Goal: Transaction & Acquisition: Purchase product/service

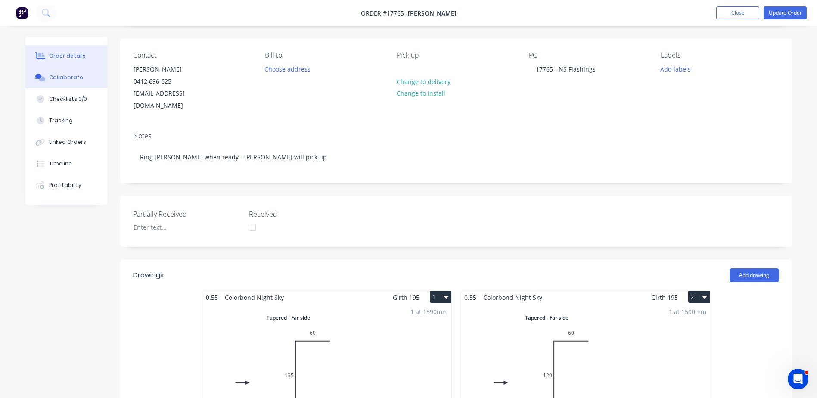
drag, startPoint x: 67, startPoint y: 79, endPoint x: 54, endPoint y: 79, distance: 13.3
click at [67, 79] on div "Collaborate" at bounding box center [66, 78] width 34 height 8
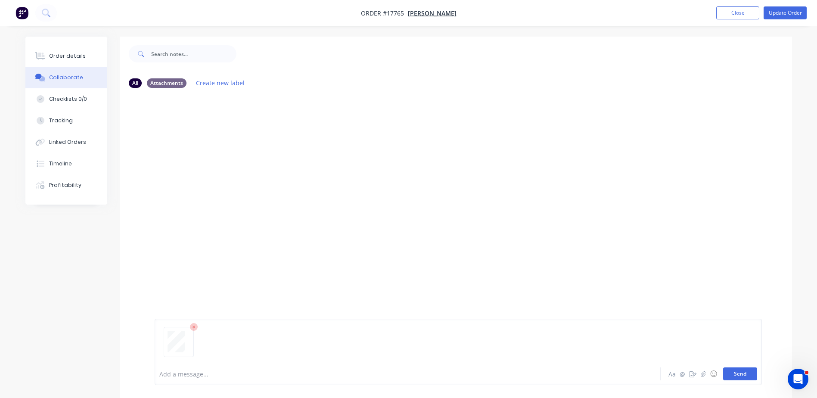
click at [746, 378] on button "Send" at bounding box center [740, 373] width 34 height 13
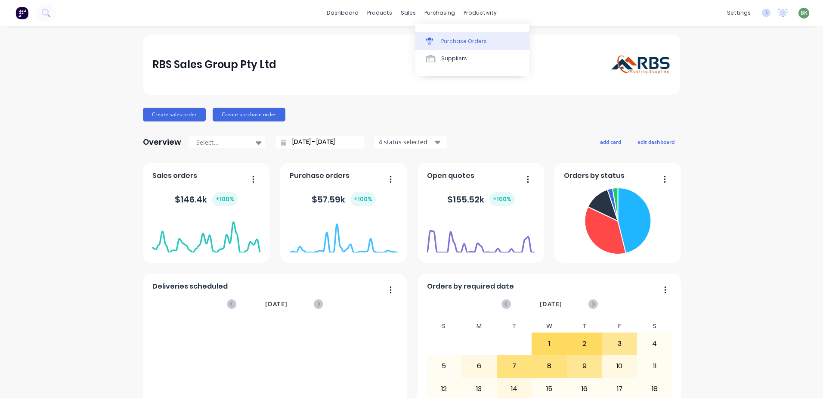
click at [454, 41] on div "Purchase Orders" at bounding box center [464, 41] width 46 height 8
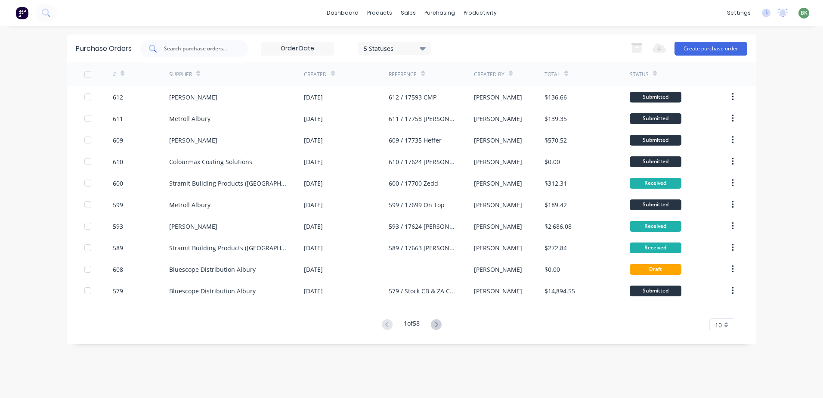
click at [193, 53] on input "text" at bounding box center [198, 48] width 71 height 9
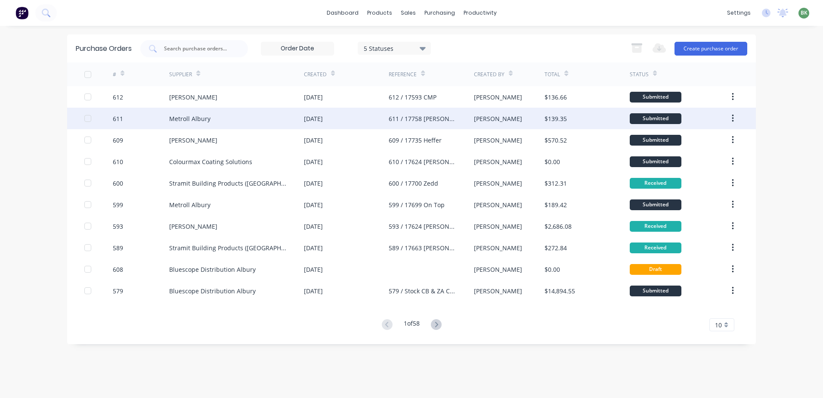
click at [417, 122] on div "611 / 17758 Jay" at bounding box center [423, 118] width 68 height 9
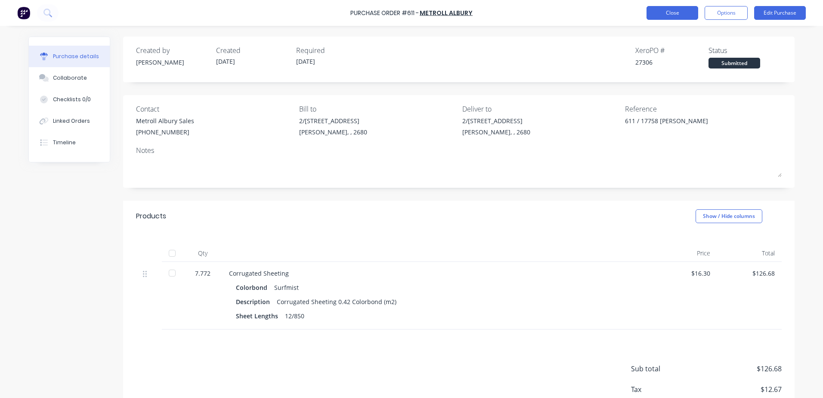
click at [697, 11] on button "Close" at bounding box center [673, 13] width 52 height 14
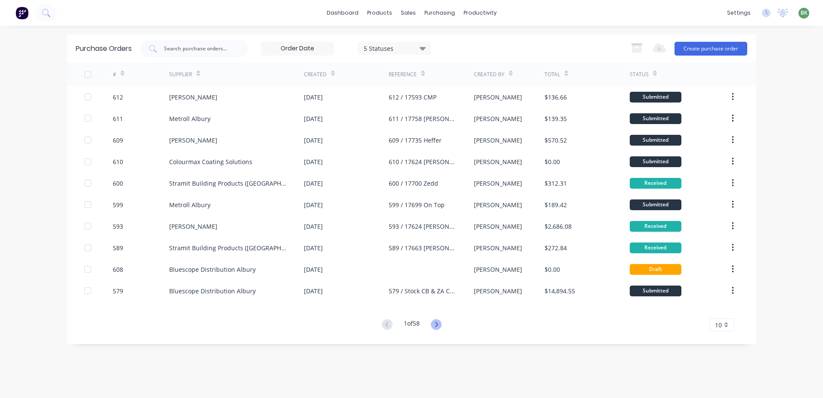
click at [438, 325] on icon at bounding box center [436, 324] width 3 height 5
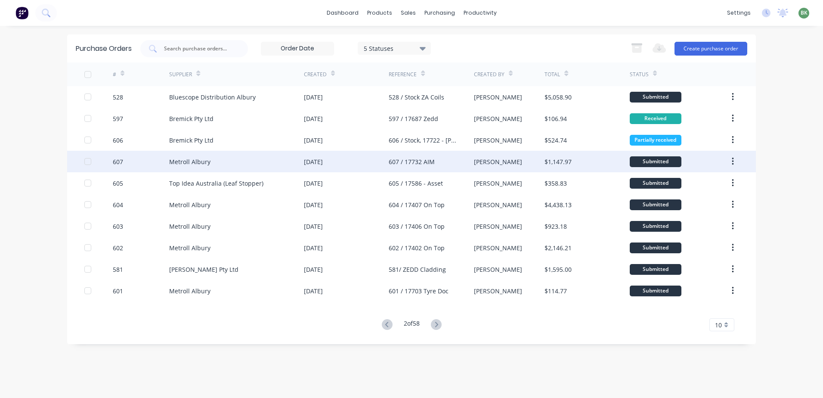
click at [189, 161] on div "Metroll Albury" at bounding box center [189, 161] width 41 height 9
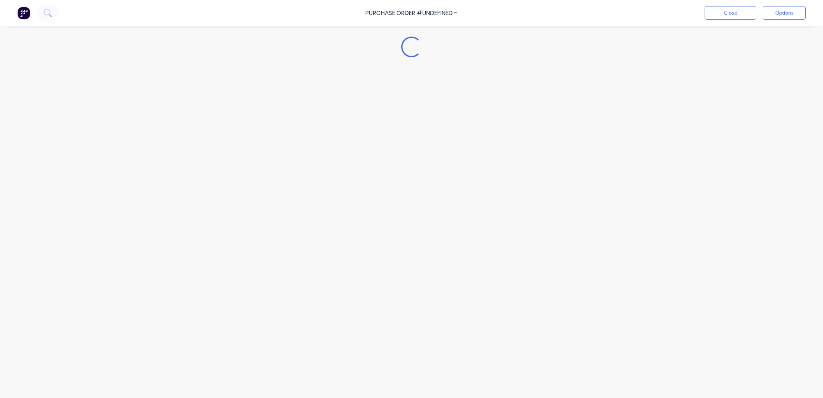
click at [189, 161] on div "Loading..." at bounding box center [411, 186] width 783 height 355
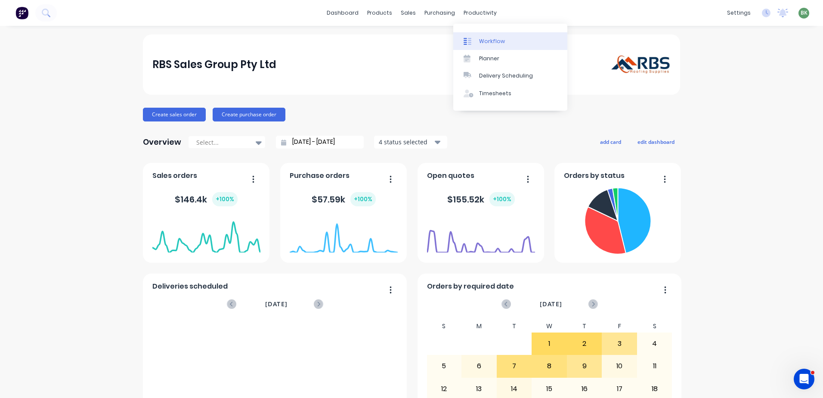
click at [489, 35] on link "Workflow" at bounding box center [510, 40] width 114 height 17
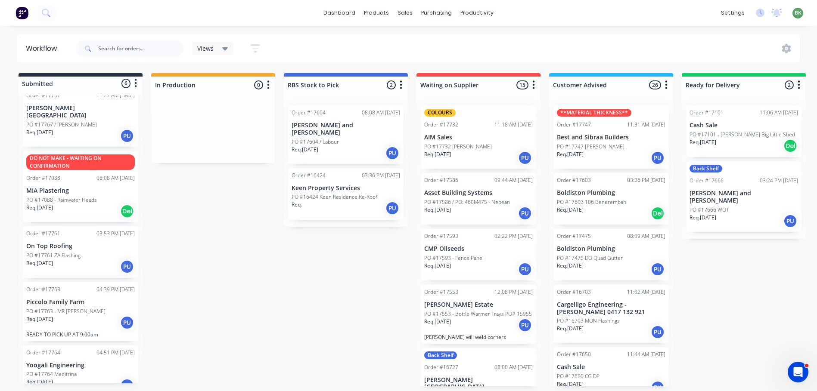
scroll to position [2, 0]
click at [72, 252] on p "PO #17761 ZA Flashing" at bounding box center [53, 256] width 54 height 8
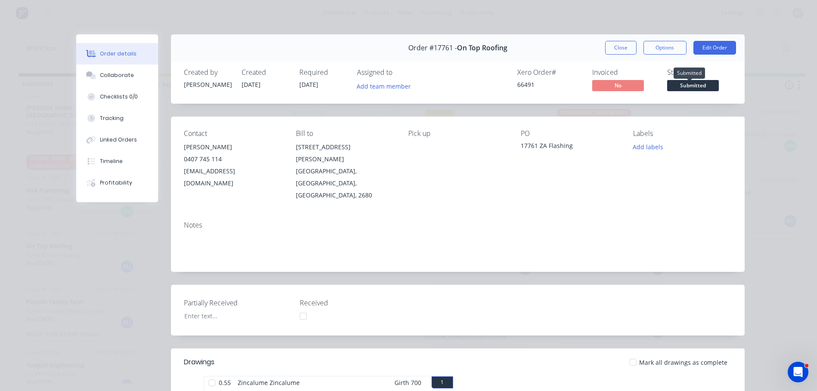
click at [693, 86] on span "Submitted" at bounding box center [693, 85] width 52 height 11
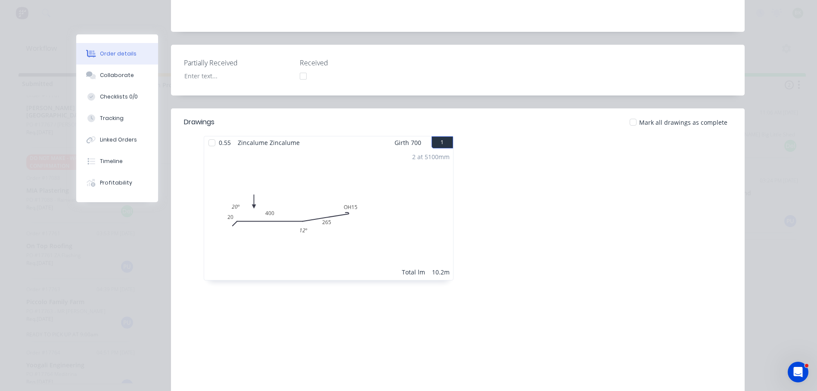
scroll to position [258, 0]
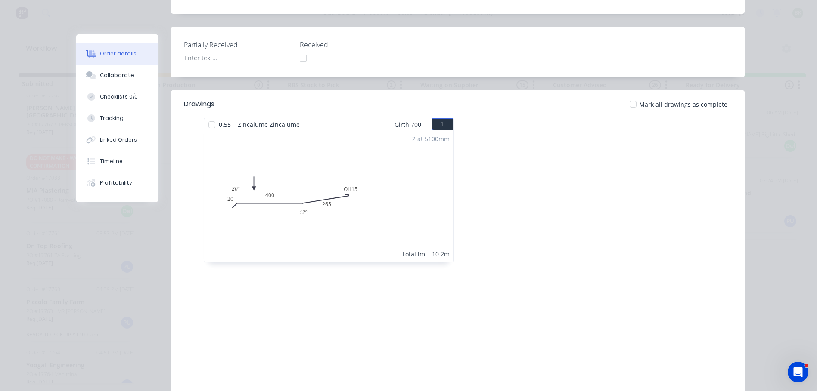
click at [208, 116] on div at bounding box center [211, 124] width 17 height 17
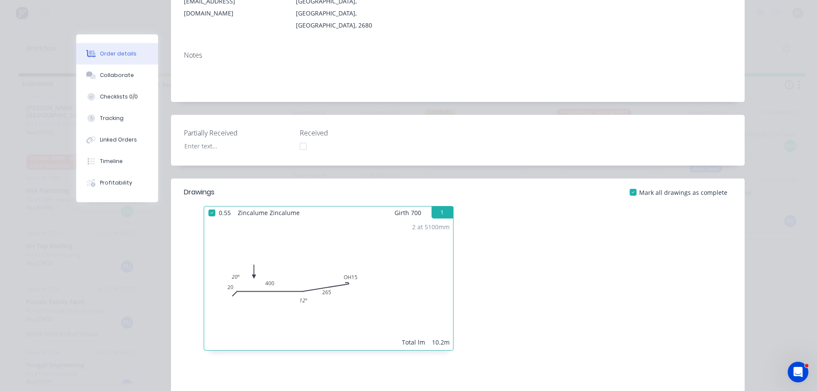
scroll to position [43, 0]
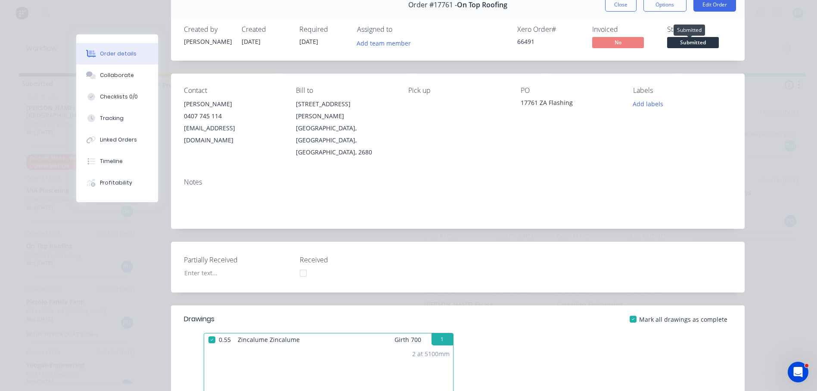
click at [695, 43] on span "Submitted" at bounding box center [693, 42] width 52 height 11
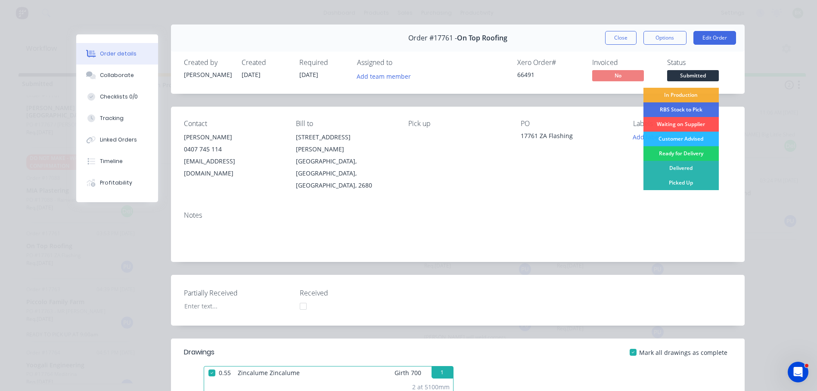
scroll to position [0, 0]
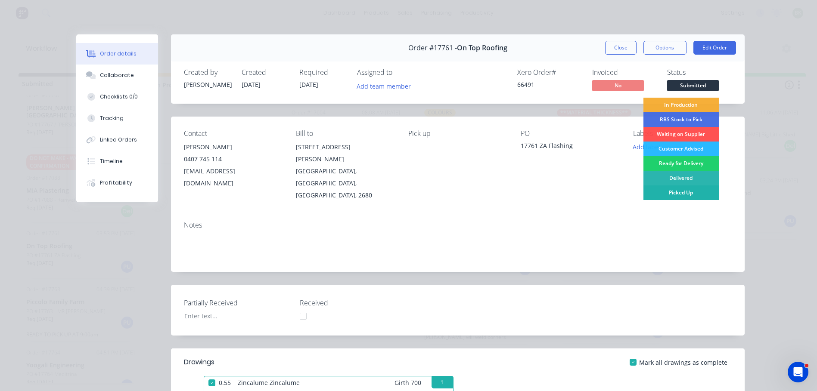
click at [677, 194] on div "Picked Up" at bounding box center [680, 193] width 75 height 15
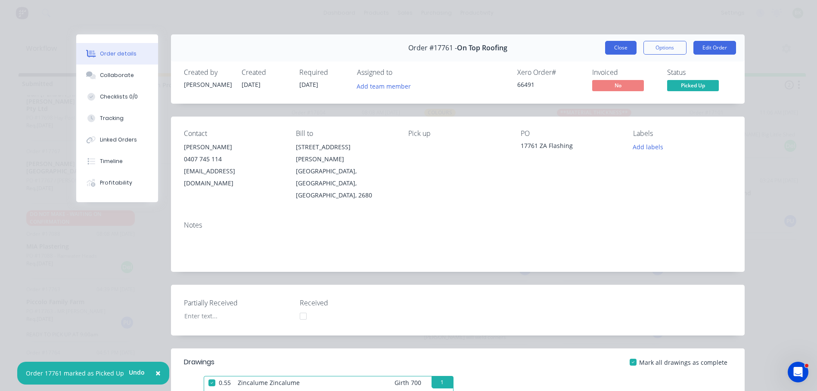
click at [618, 46] on button "Close" at bounding box center [620, 48] width 31 height 14
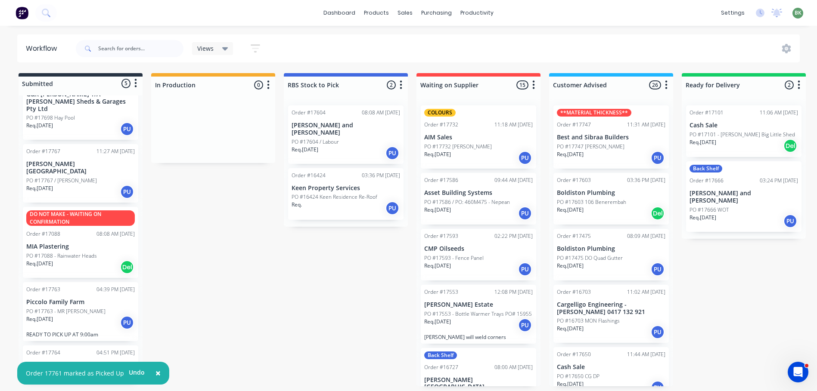
scroll to position [2, 0]
click at [74, 316] on div "Req. 09/10/25 PU" at bounding box center [80, 323] width 108 height 15
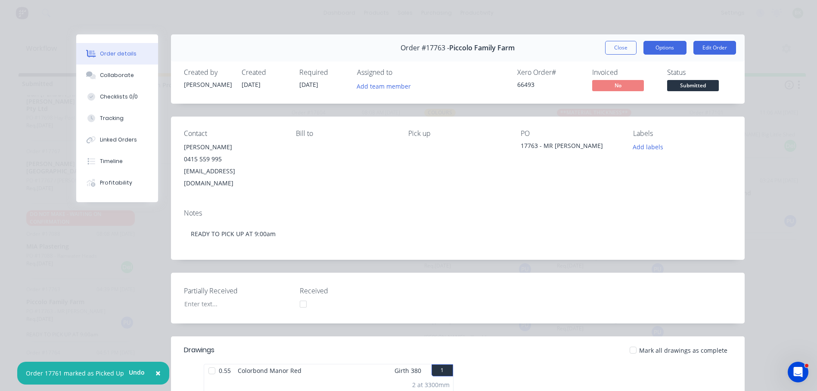
click at [660, 51] on button "Options" at bounding box center [664, 48] width 43 height 14
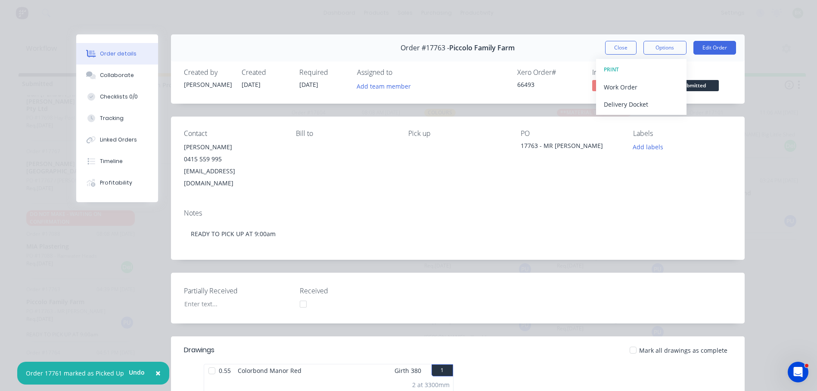
click at [761, 75] on div "Order details Collaborate Checklists 0/0 Tracking Linked Orders Timeline Profit…" at bounding box center [408, 195] width 817 height 391
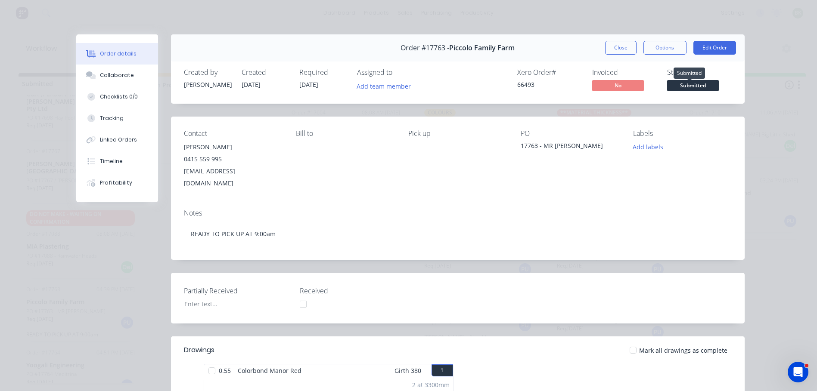
click at [696, 86] on span "Submitted" at bounding box center [693, 85] width 52 height 11
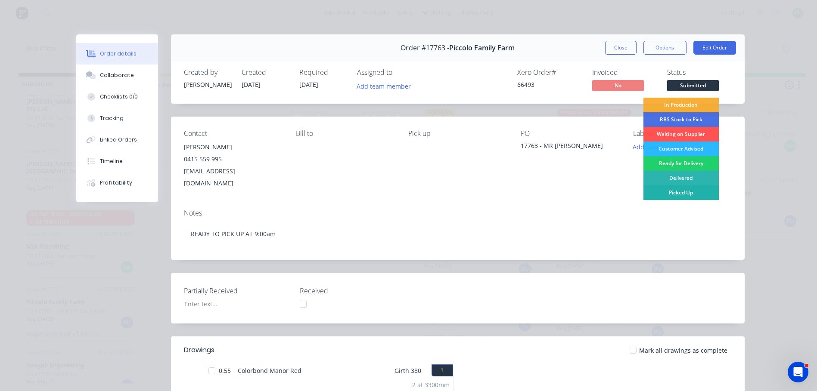
click at [690, 191] on div "Picked Up" at bounding box center [680, 193] width 75 height 15
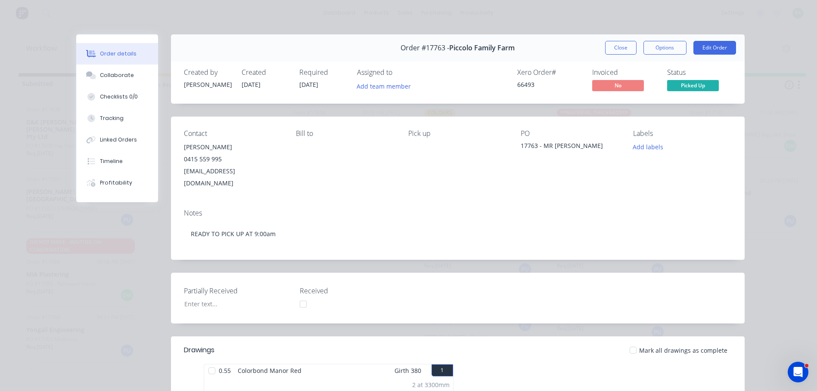
scroll to position [0, 0]
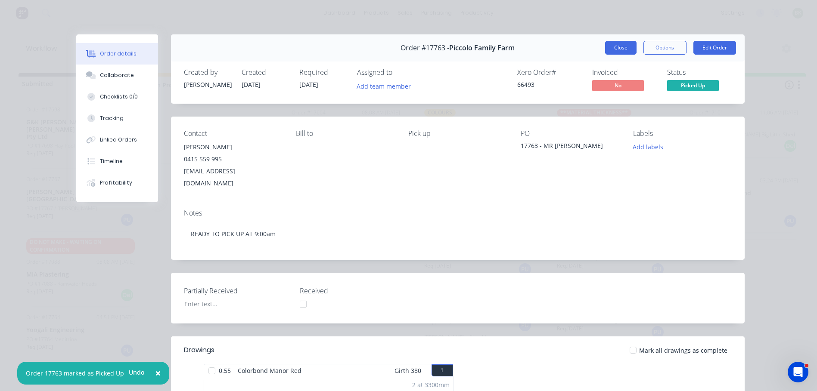
click at [623, 49] on button "Close" at bounding box center [620, 48] width 31 height 14
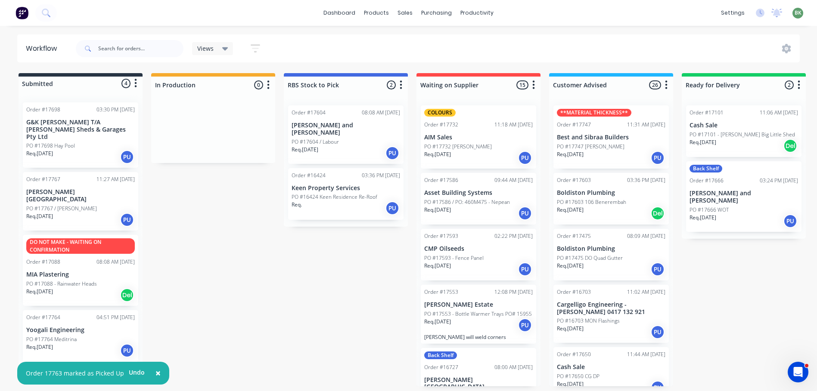
click at [84, 336] on div "PO #17764 Meditrina" at bounding box center [80, 340] width 108 height 8
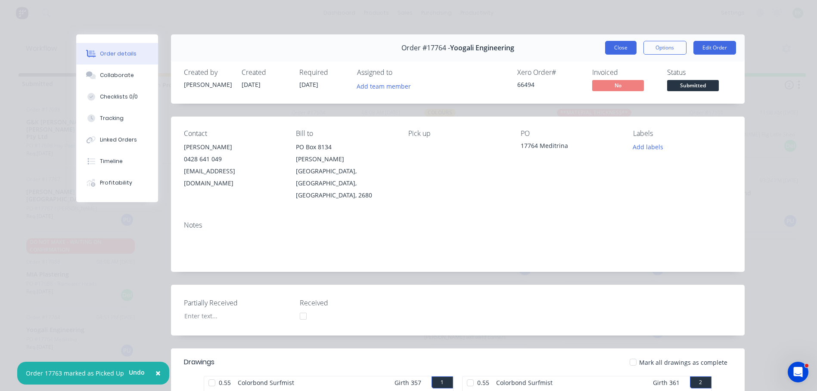
click at [622, 45] on button "Close" at bounding box center [620, 48] width 31 height 14
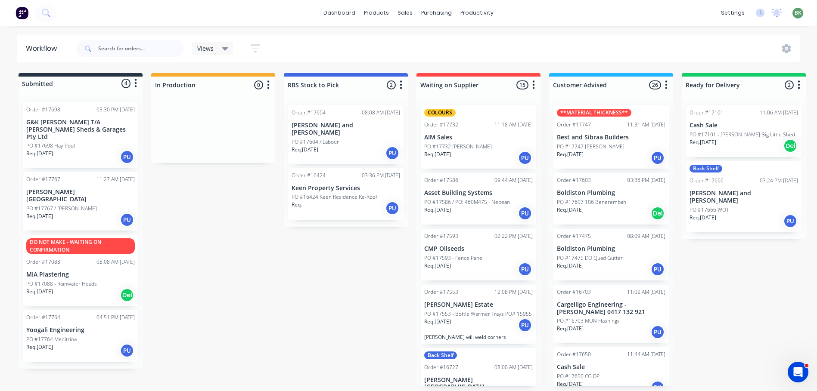
click at [87, 142] on div "PO #17698 Hay Pool" at bounding box center [80, 146] width 108 height 8
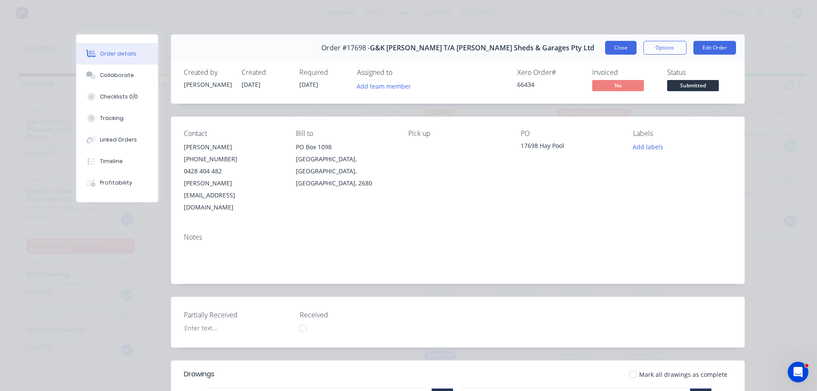
click at [630, 49] on button "Close" at bounding box center [620, 48] width 31 height 14
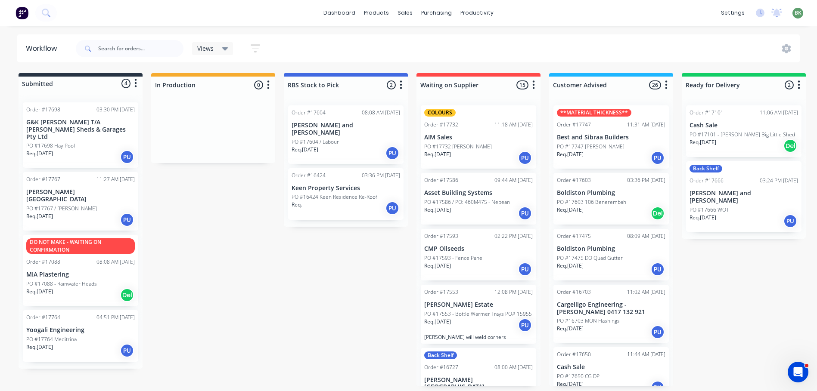
click at [600, 156] on div "Req. 08/10/25 PU" at bounding box center [611, 158] width 108 height 15
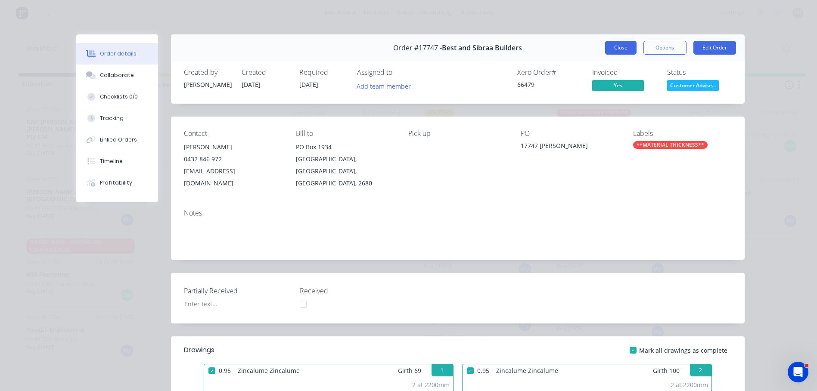
click at [616, 46] on button "Close" at bounding box center [620, 48] width 31 height 14
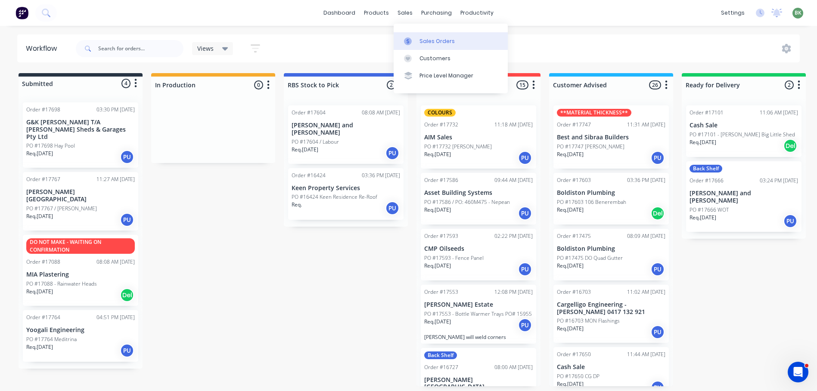
click at [438, 40] on div "Sales Orders" at bounding box center [436, 41] width 35 height 8
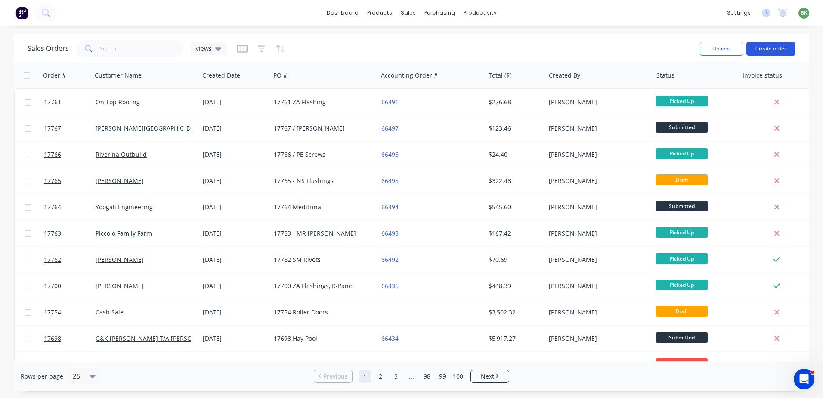
click at [776, 47] on button "Create order" at bounding box center [770, 49] width 49 height 14
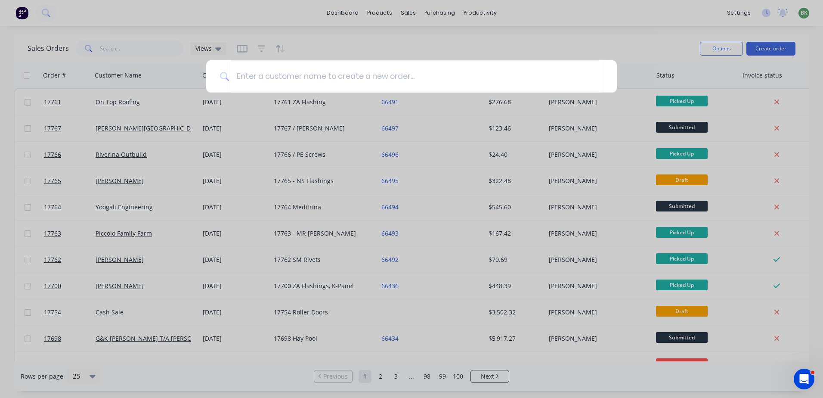
click at [493, 46] on div at bounding box center [411, 199] width 823 height 398
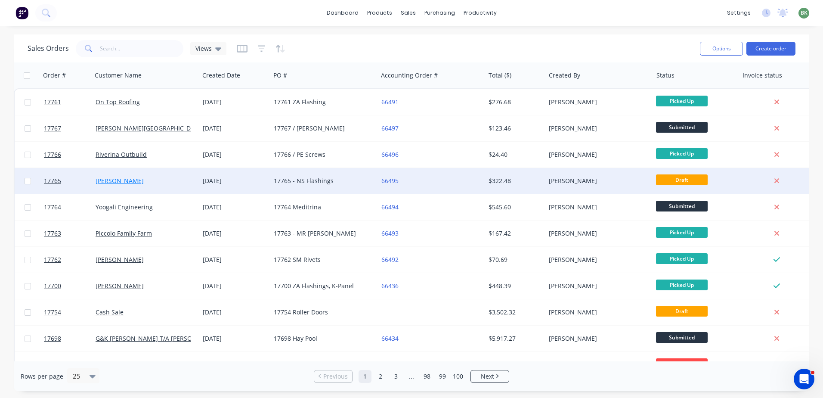
click at [126, 184] on link "[PERSON_NAME]" at bounding box center [120, 180] width 48 height 8
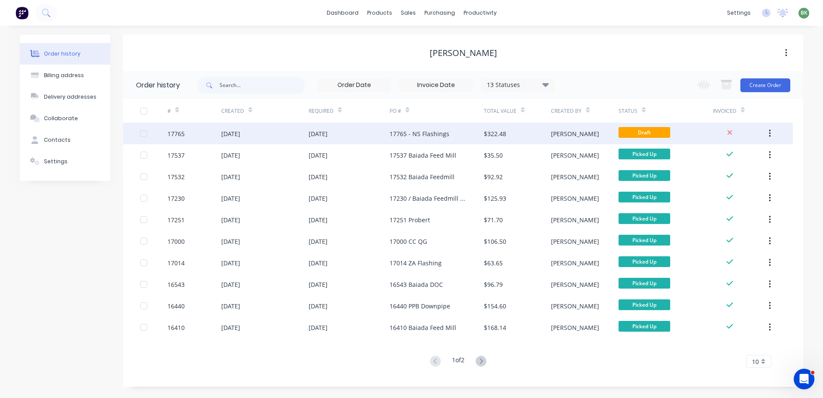
click at [402, 135] on div "17765 - NS Flashings" at bounding box center [420, 133] width 60 height 9
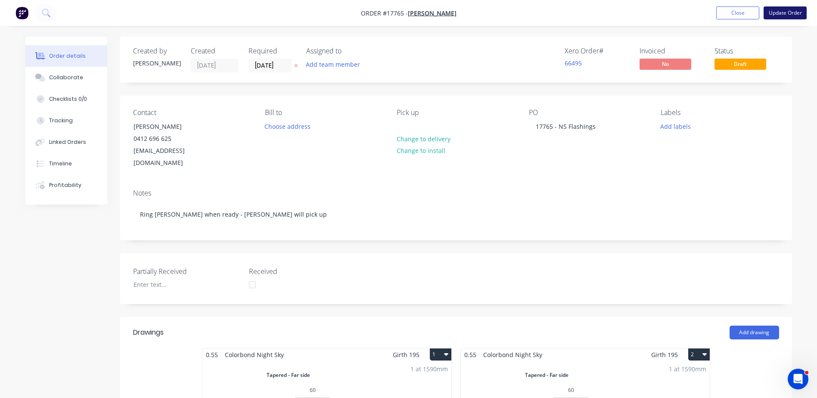
click at [782, 11] on button "Update Order" at bounding box center [784, 12] width 43 height 13
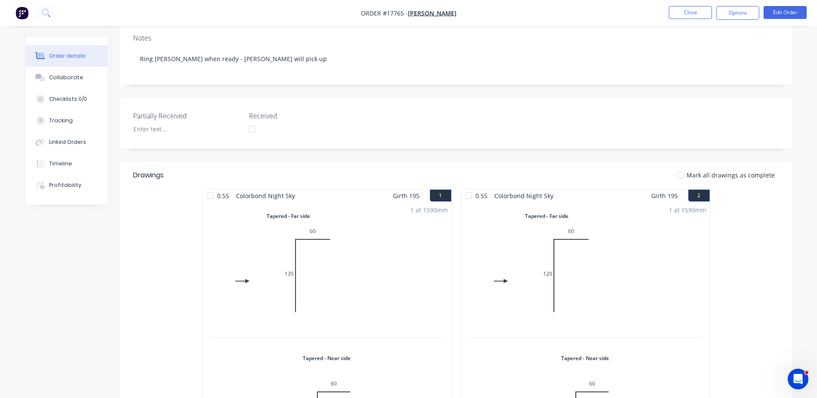
scroll to position [40, 0]
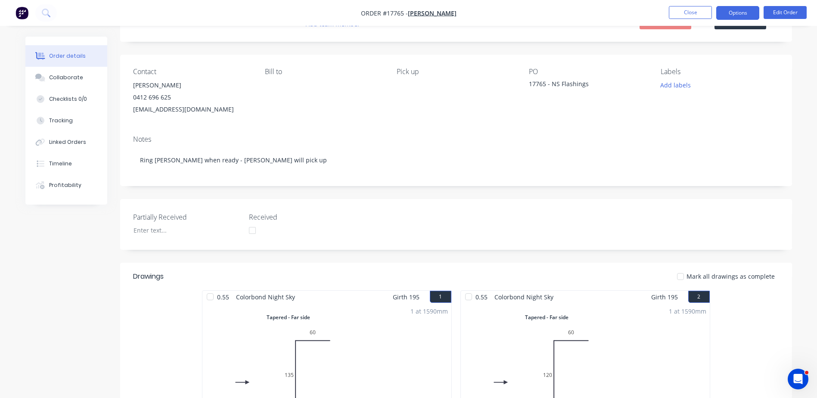
click at [739, 13] on button "Options" at bounding box center [737, 13] width 43 height 14
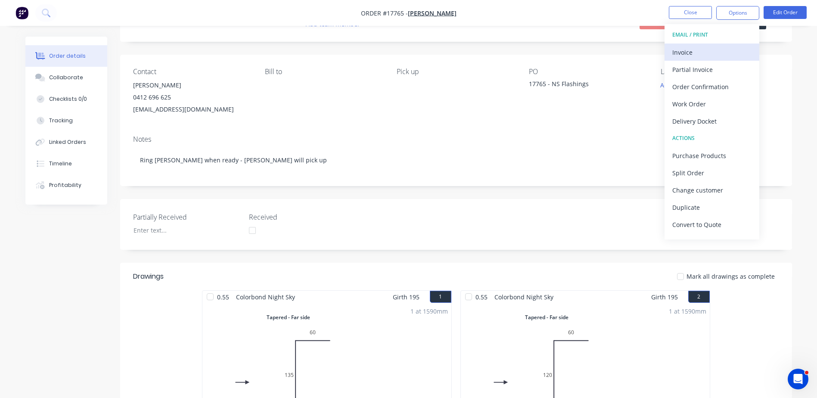
click at [683, 56] on div "Invoice" at bounding box center [711, 52] width 79 height 12
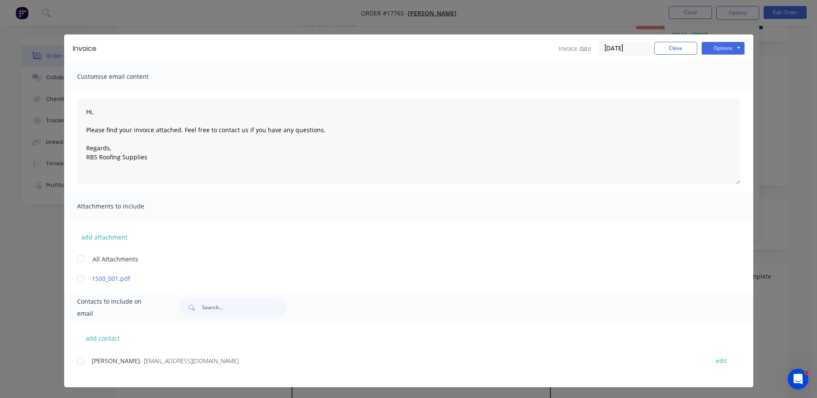
click at [79, 360] on div at bounding box center [80, 360] width 17 height 17
click at [718, 50] on button "Options" at bounding box center [722, 48] width 43 height 13
click at [724, 91] on button "Email" at bounding box center [728, 92] width 55 height 14
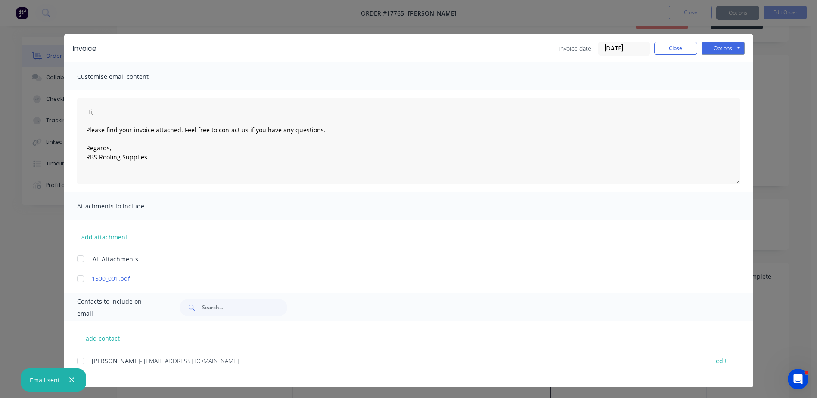
type textarea "Hi, Please find your invoice attached. Feel free to contact us if you have any …"
click at [678, 51] on button "Close" at bounding box center [675, 48] width 43 height 13
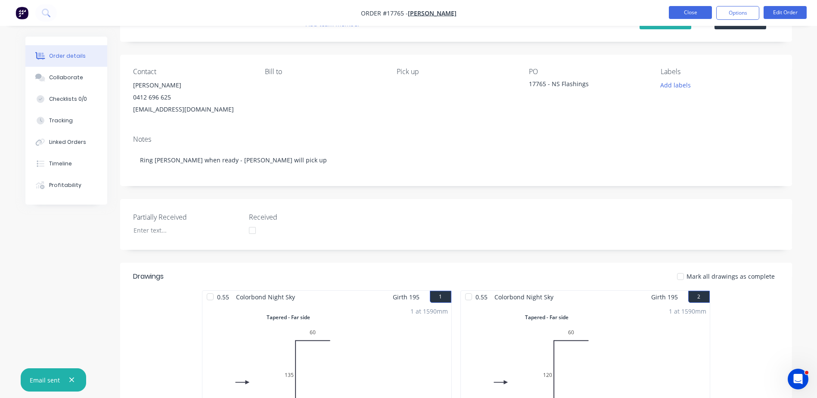
click at [693, 8] on button "Close" at bounding box center [689, 12] width 43 height 13
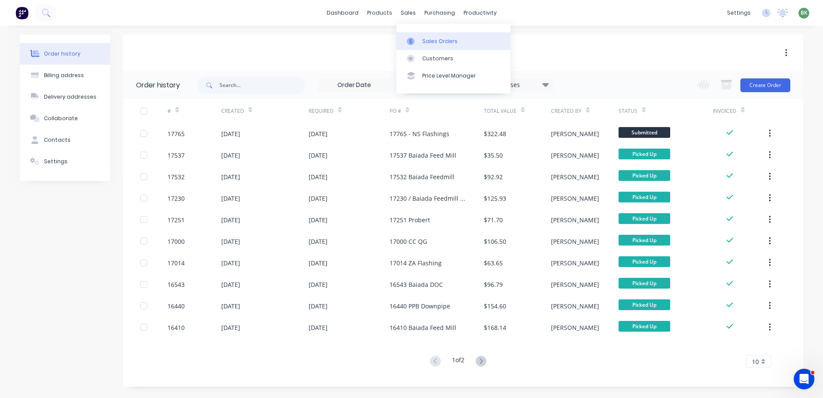
click at [428, 43] on div "Sales Orders" at bounding box center [439, 41] width 35 height 8
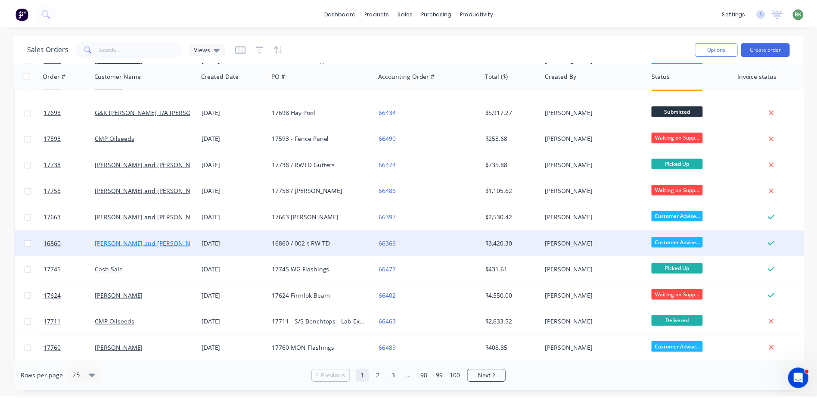
scroll to position [258, 0]
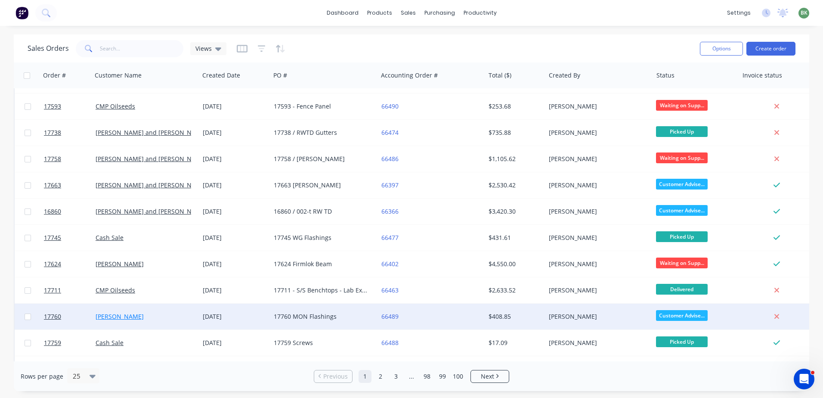
click at [127, 314] on link "Shannon Bradbrook" at bounding box center [120, 316] width 48 height 8
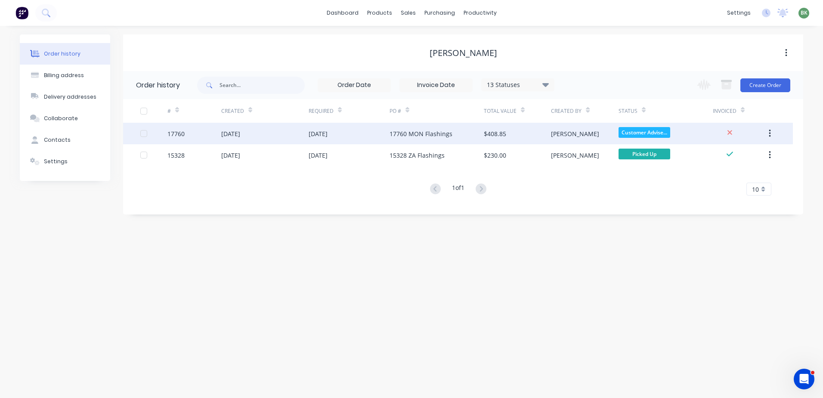
click at [640, 134] on span "Customer Advise..." at bounding box center [645, 132] width 52 height 11
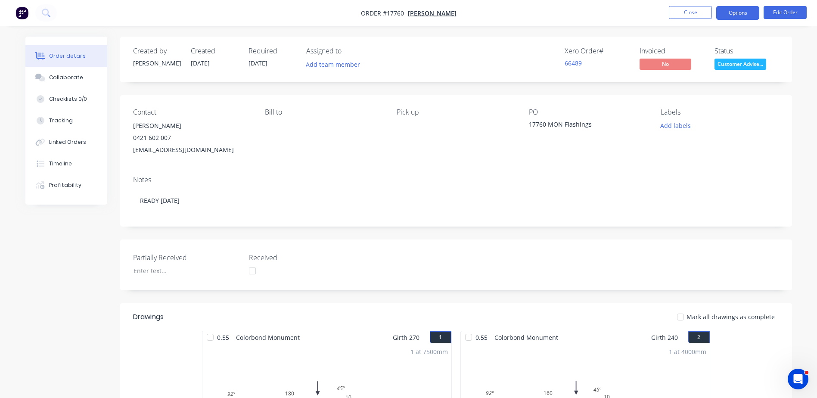
click at [742, 15] on button "Options" at bounding box center [737, 13] width 43 height 14
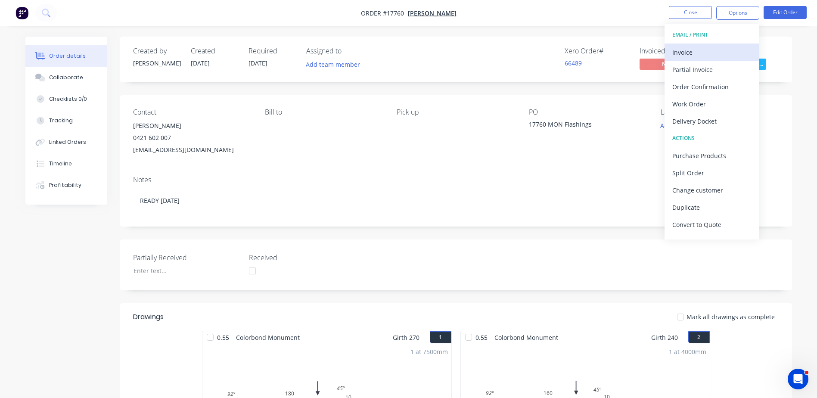
click at [677, 53] on div "Invoice" at bounding box center [711, 52] width 79 height 12
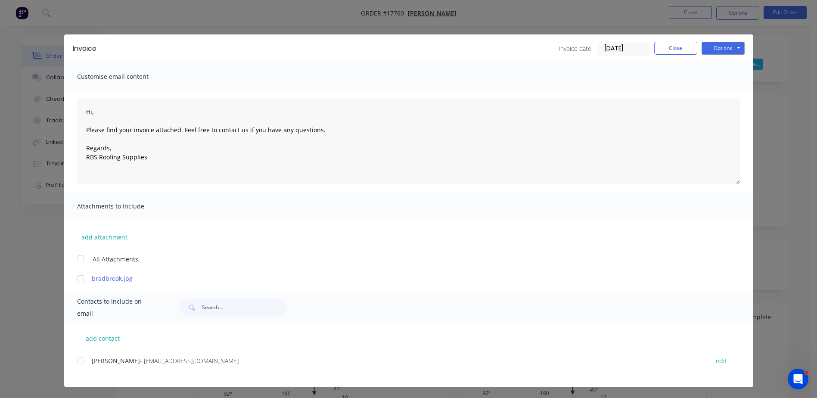
click at [79, 360] on div at bounding box center [80, 360] width 17 height 17
click at [729, 50] on button "Options" at bounding box center [722, 48] width 43 height 13
click at [721, 94] on button "Email" at bounding box center [728, 92] width 55 height 14
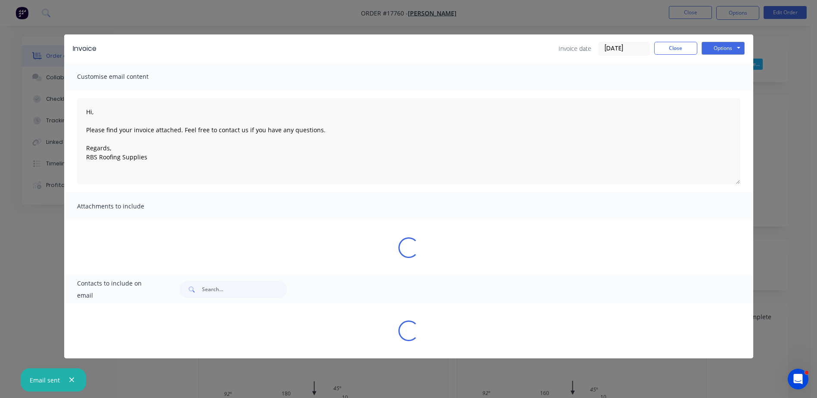
type textarea "Hi, Please find your invoice attached. Feel free to contact us if you have any …"
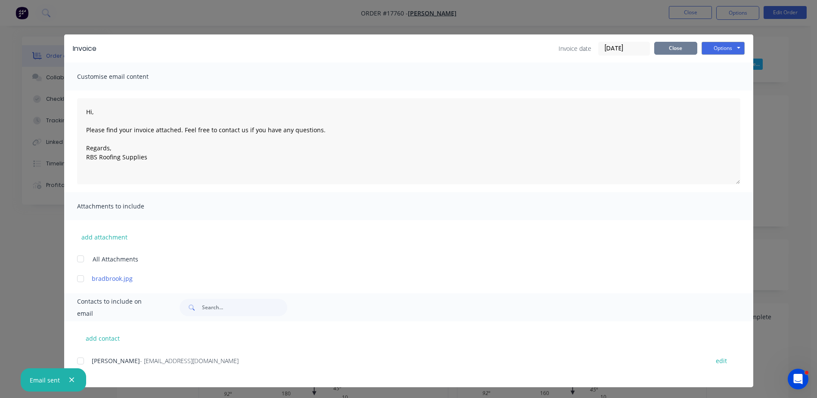
click at [680, 50] on button "Close" at bounding box center [675, 48] width 43 height 13
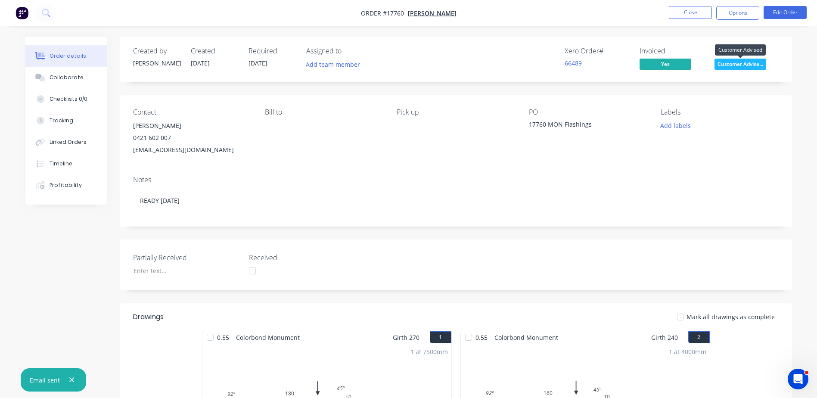
click at [740, 61] on span "Customer Advise..." at bounding box center [740, 64] width 52 height 11
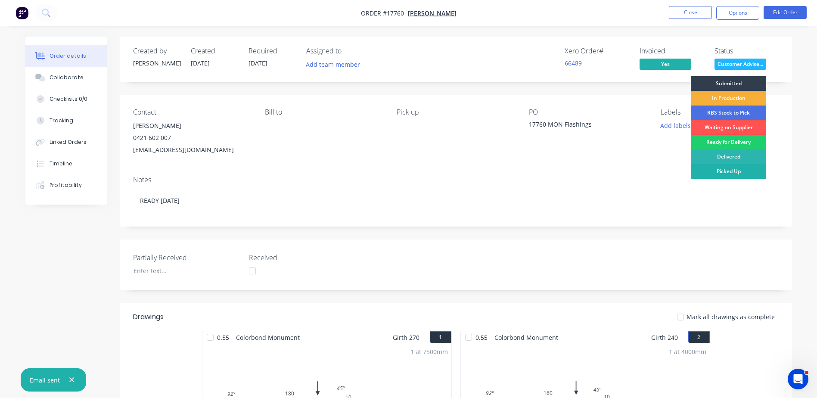
click at [728, 177] on div "Picked Up" at bounding box center [727, 171] width 75 height 15
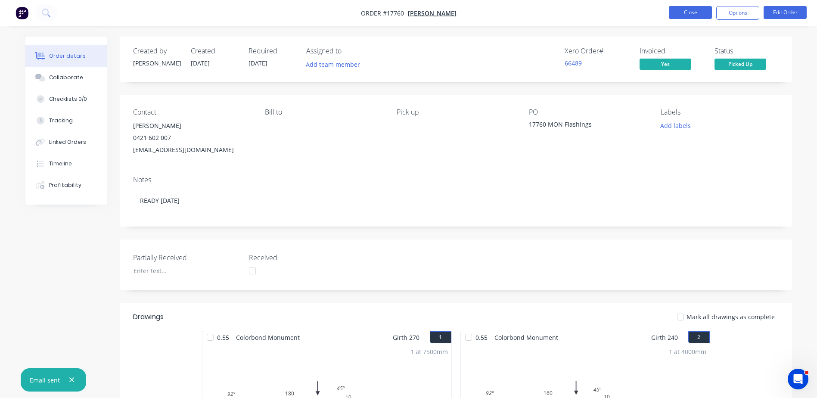
click at [694, 12] on button "Close" at bounding box center [689, 12] width 43 height 13
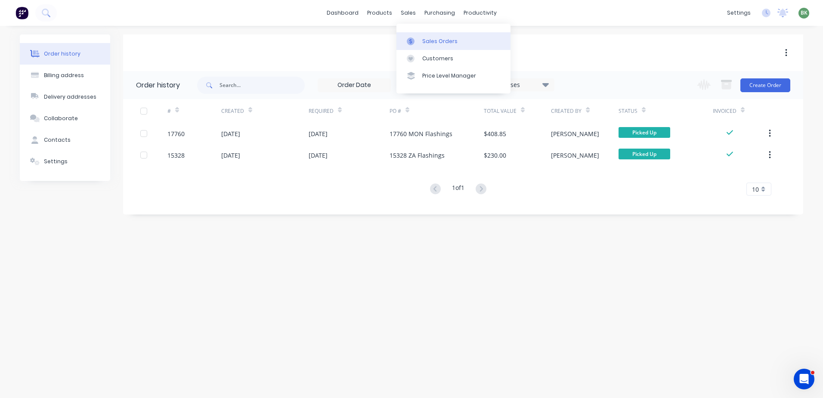
click at [433, 40] on div "Sales Orders" at bounding box center [439, 41] width 35 height 8
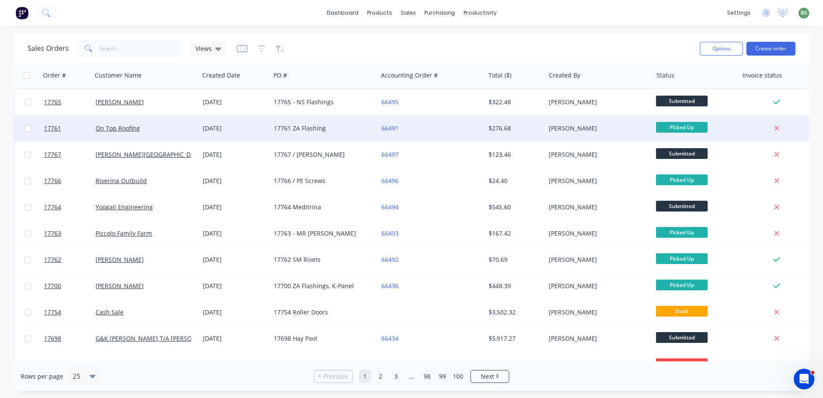
click at [683, 129] on span "Picked Up" at bounding box center [682, 127] width 52 height 11
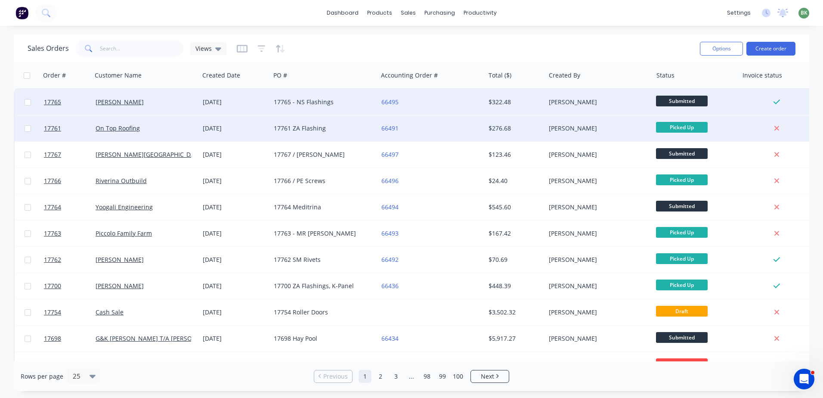
click at [678, 93] on div "Submitted" at bounding box center [696, 102] width 86 height 26
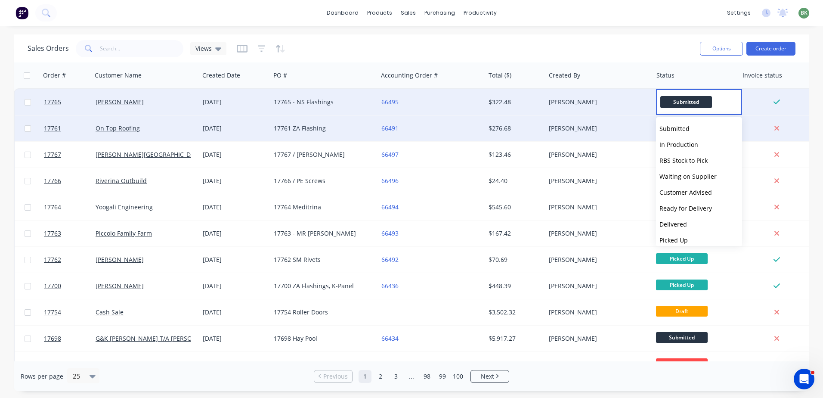
click at [681, 102] on span "Submitted" at bounding box center [686, 102] width 52 height 12
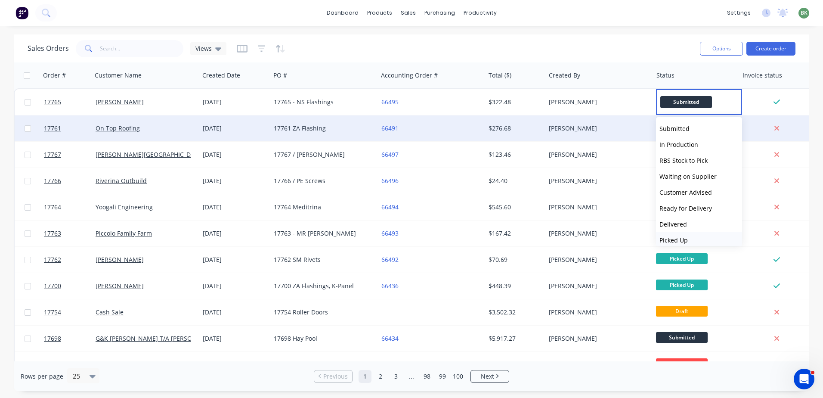
click at [676, 239] on span "Picked Up" at bounding box center [673, 240] width 28 height 8
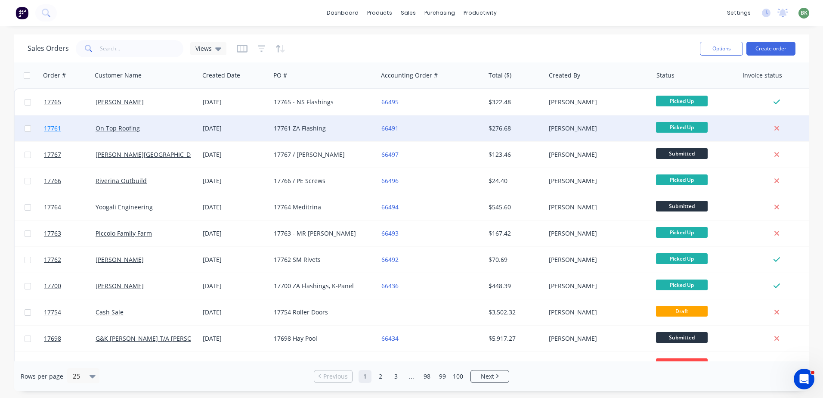
click at [53, 130] on span "17761" at bounding box center [52, 128] width 17 height 9
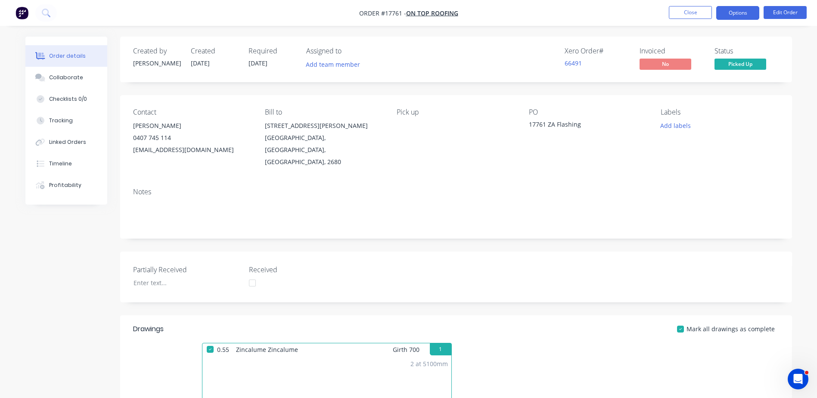
click at [744, 15] on button "Options" at bounding box center [737, 13] width 43 height 14
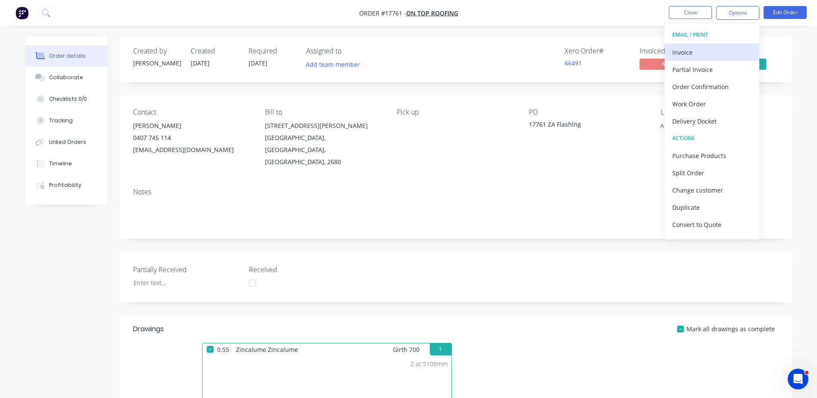
click at [687, 50] on div "Invoice" at bounding box center [711, 52] width 79 height 12
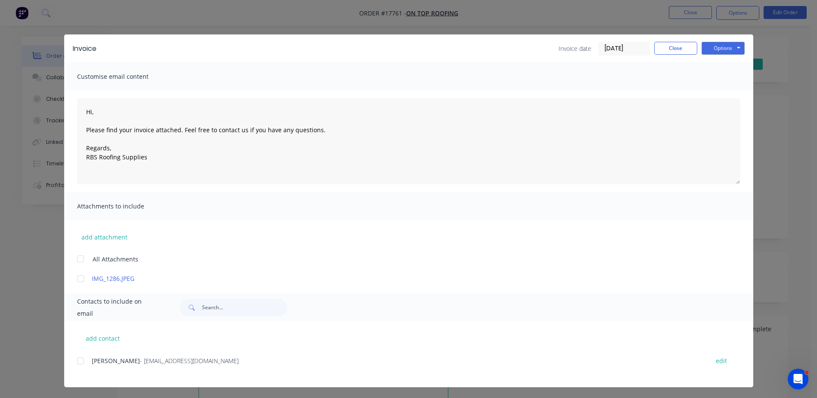
click at [76, 363] on div at bounding box center [80, 360] width 17 height 17
click at [721, 53] on button "Options" at bounding box center [722, 48] width 43 height 13
click at [721, 92] on button "Email" at bounding box center [728, 92] width 55 height 14
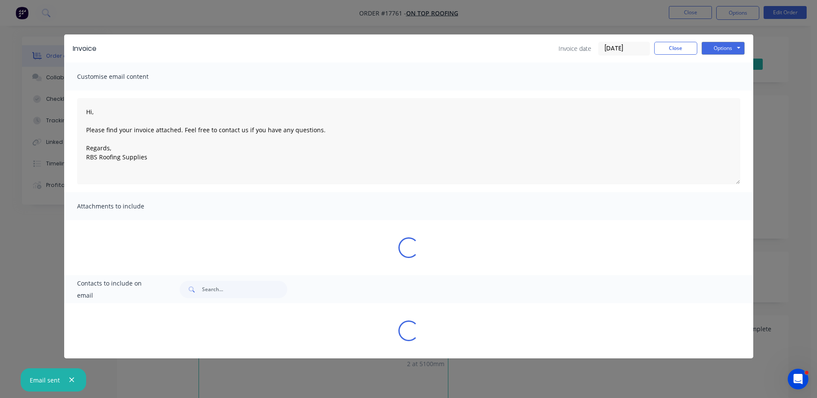
type textarea "Hi, Please find your invoice attached. Feel free to contact us if you have any …"
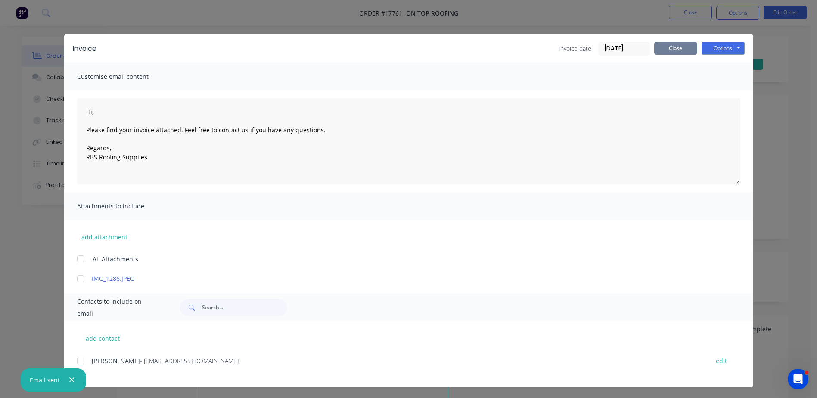
click at [667, 49] on button "Close" at bounding box center [675, 48] width 43 height 13
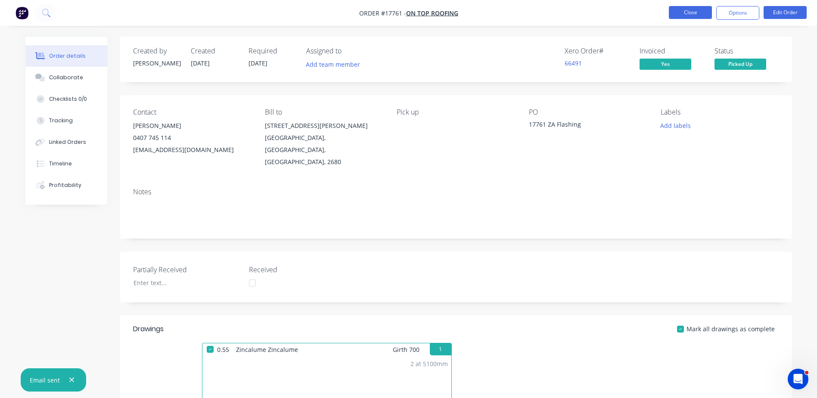
click at [694, 14] on button "Close" at bounding box center [689, 12] width 43 height 13
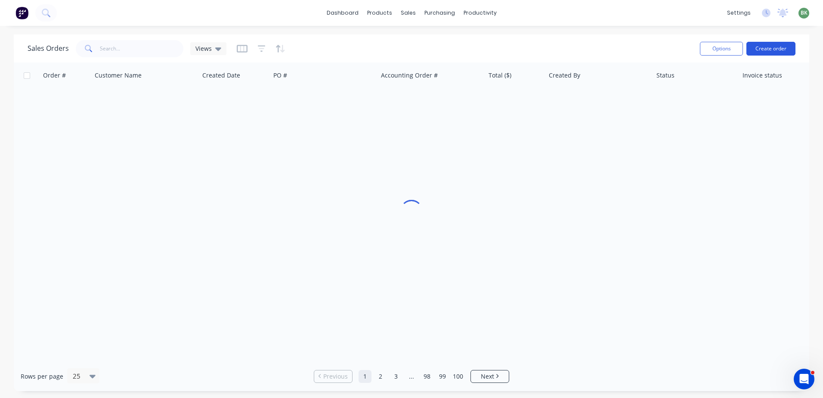
click at [775, 44] on button "Create order" at bounding box center [770, 49] width 49 height 14
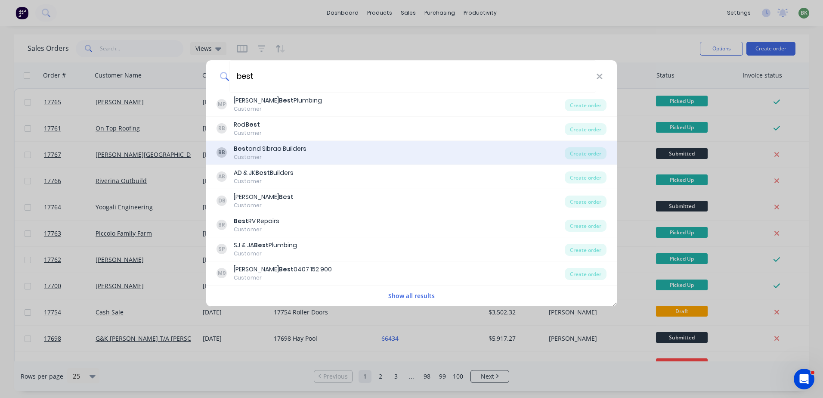
type input "best"
click at [289, 151] on div "Best and Sibraa Builders" at bounding box center [270, 148] width 73 height 9
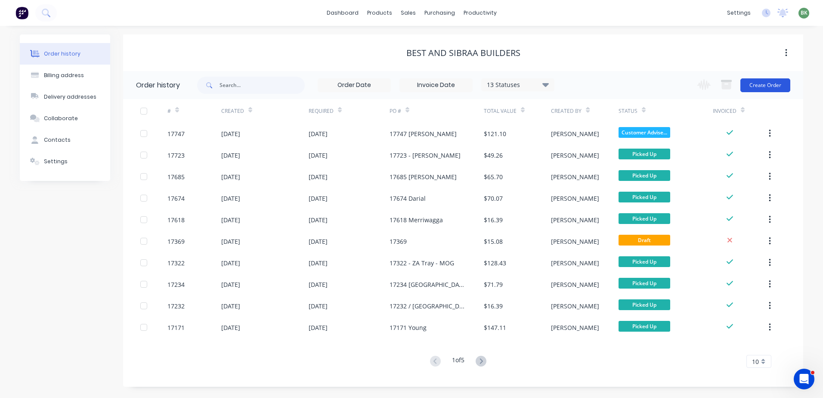
click at [770, 87] on button "Create Order" at bounding box center [765, 85] width 50 height 14
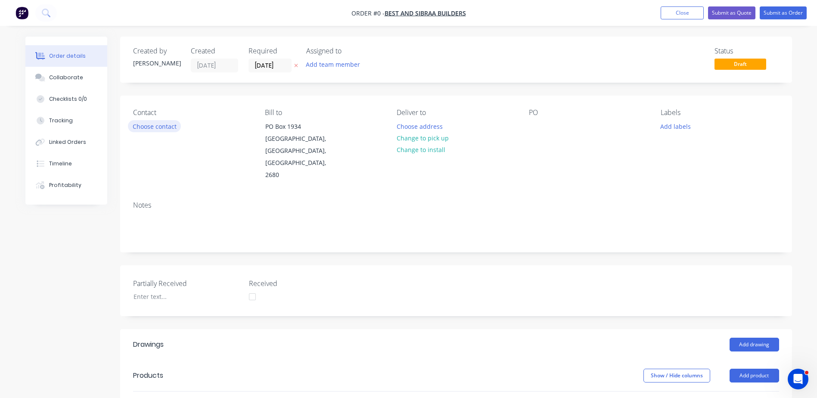
click at [156, 127] on button "Choose contact" at bounding box center [154, 126] width 53 height 12
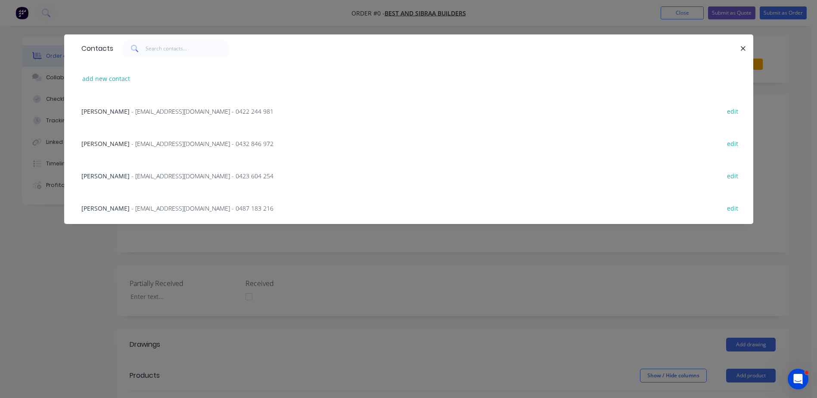
click at [142, 207] on span "- admin@bestandsibraabuilders.com.au - 0487 183 216" at bounding box center [202, 208] width 142 height 8
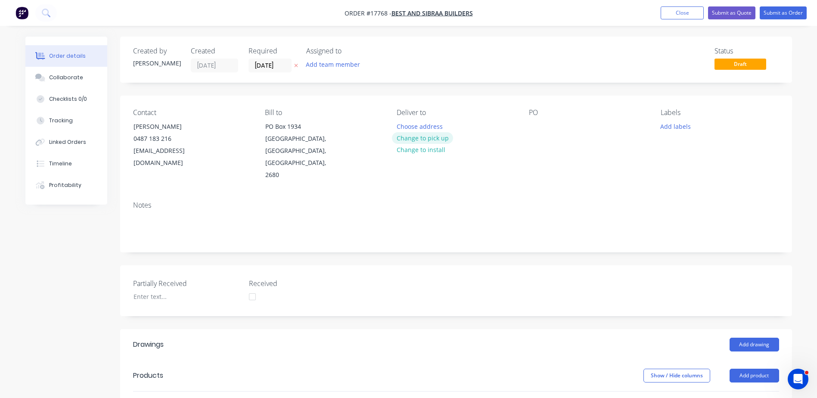
click at [433, 136] on button "Change to pick up" at bounding box center [422, 138] width 61 height 12
click at [537, 126] on div at bounding box center [536, 126] width 14 height 12
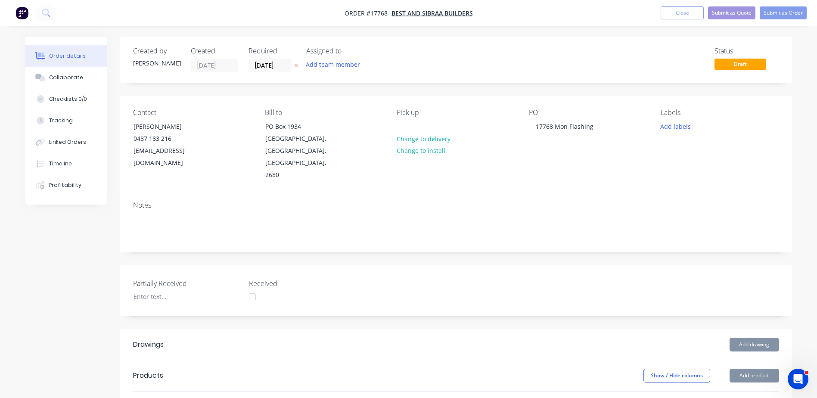
click at [751, 368] on button "Add product" at bounding box center [754, 375] width 50 height 14
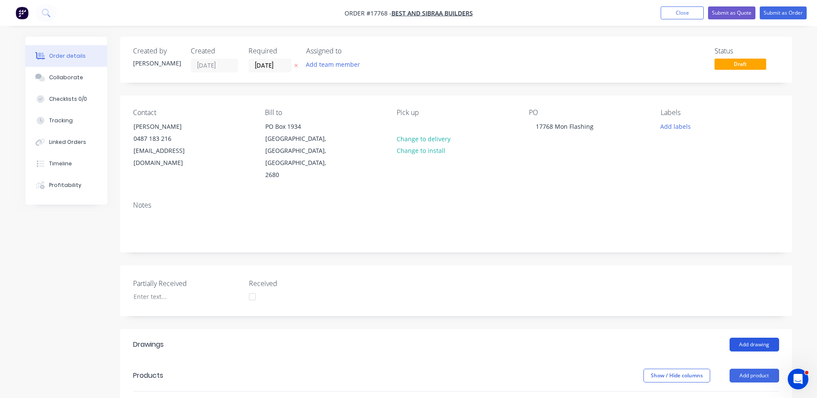
click at [755, 337] on button "Add drawing" at bounding box center [754, 344] width 50 height 14
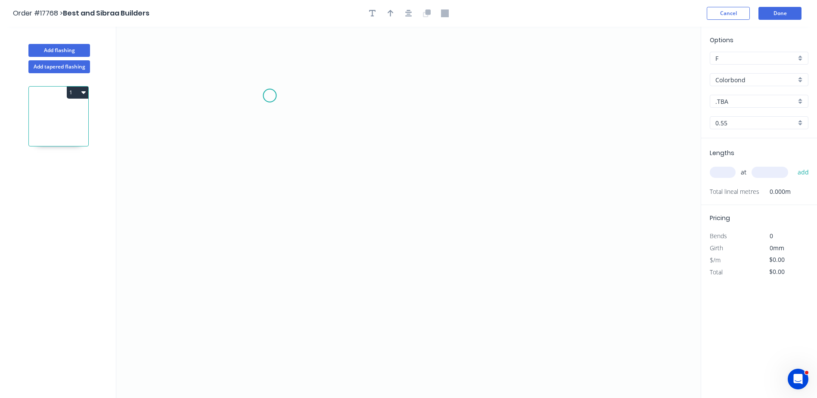
click at [269, 96] on icon "0" at bounding box center [408, 212] width 584 height 371
click at [272, 322] on icon "0" at bounding box center [408, 212] width 584 height 371
click at [389, 325] on icon "0 ?" at bounding box center [408, 212] width 584 height 371
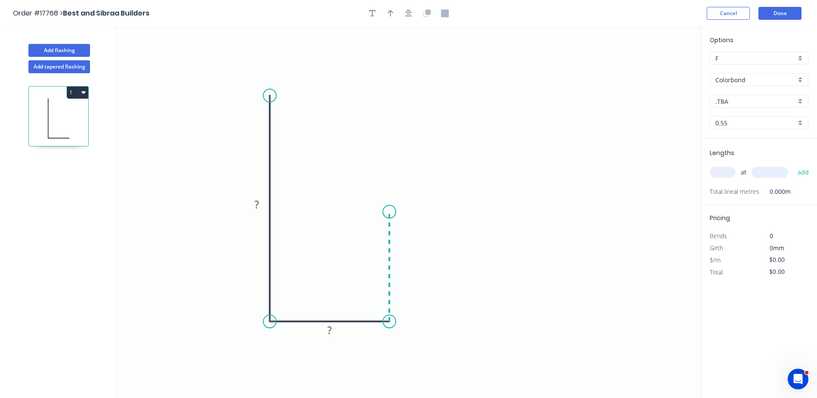
click at [390, 212] on icon "0 ? ?" at bounding box center [408, 212] width 584 height 371
click at [257, 201] on tspan "?" at bounding box center [256, 204] width 4 height 14
drag, startPoint x: 266, startPoint y: 93, endPoint x: 269, endPoint y: 67, distance: 26.1
click at [269, 67] on circle at bounding box center [269, 66] width 13 height 13
type input "$12.74"
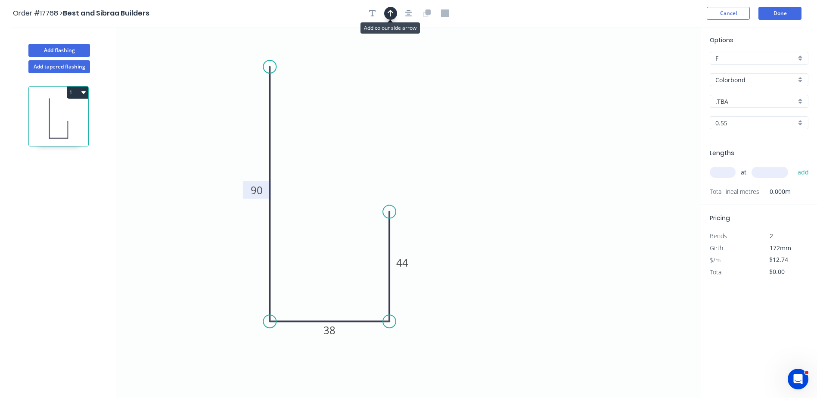
click at [390, 12] on icon "button" at bounding box center [390, 13] width 6 height 8
drag, startPoint x: 658, startPoint y: 68, endPoint x: 165, endPoint y: 110, distance: 494.7
click at [165, 110] on icon at bounding box center [165, 101] width 8 height 28
click at [165, 110] on icon at bounding box center [172, 103] width 25 height 25
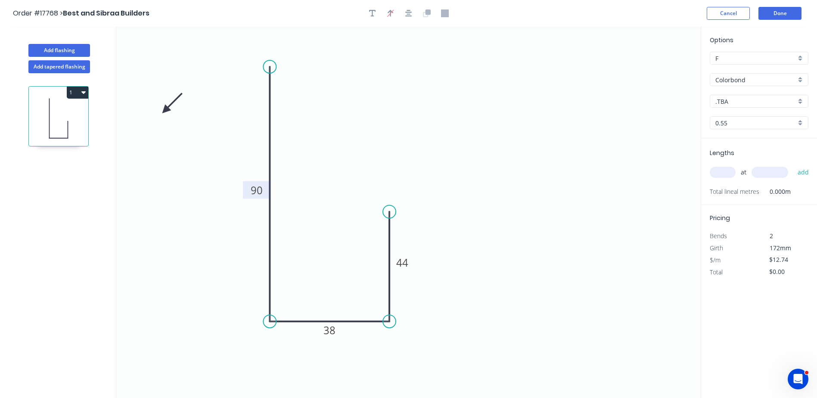
click at [165, 110] on icon at bounding box center [172, 103] width 25 height 25
click at [165, 110] on icon at bounding box center [172, 117] width 25 height 25
click at [165, 110] on icon at bounding box center [165, 120] width 8 height 28
click at [165, 110] on icon at bounding box center [157, 117] width 25 height 25
click at [799, 103] on div ".TBA" at bounding box center [758, 101] width 99 height 13
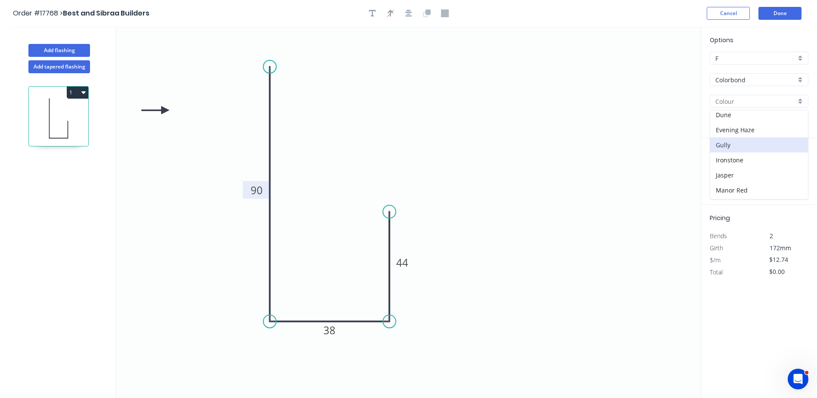
scroll to position [129, 0]
click at [747, 182] on div "Monument" at bounding box center [759, 184] width 98 height 15
type input "Monument"
drag, startPoint x: 401, startPoint y: 17, endPoint x: 405, endPoint y: 16, distance: 4.3
click at [401, 16] on div at bounding box center [408, 13] width 90 height 13
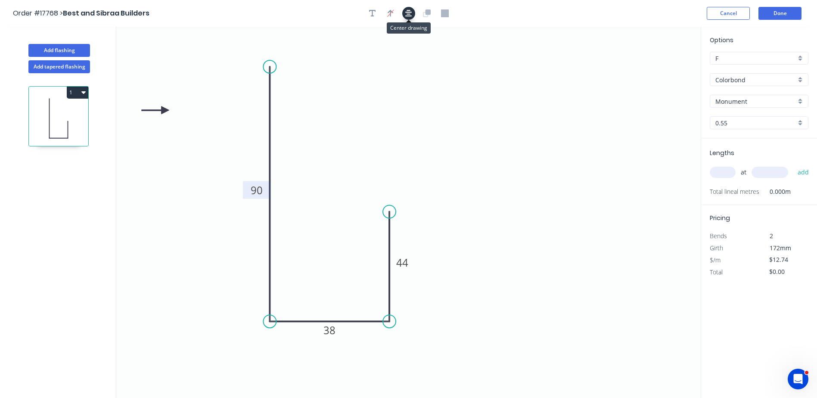
click at [408, 15] on icon "button" at bounding box center [408, 13] width 7 height 8
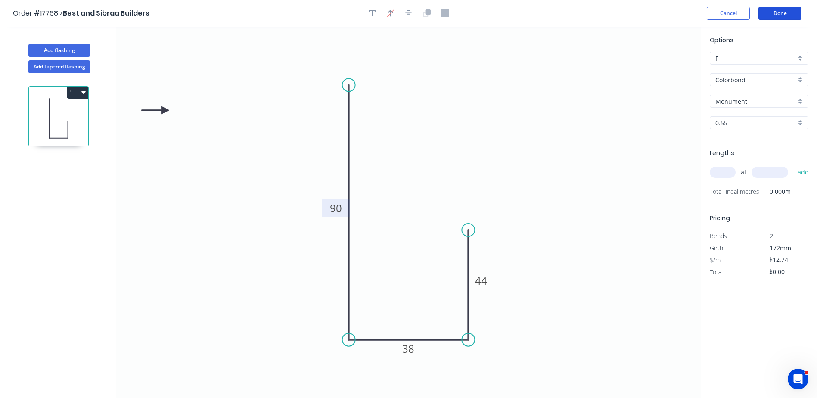
drag, startPoint x: 783, startPoint y: 8, endPoint x: 708, endPoint y: 166, distance: 174.8
click at [687, 166] on div "Order #17768 > Best and Sibraa Builders Cancel Done Add flashing Add tapered fl…" at bounding box center [408, 207] width 817 height 414
click at [723, 173] on input "text" at bounding box center [722, 172] width 26 height 11
type input "1"
type input "2450"
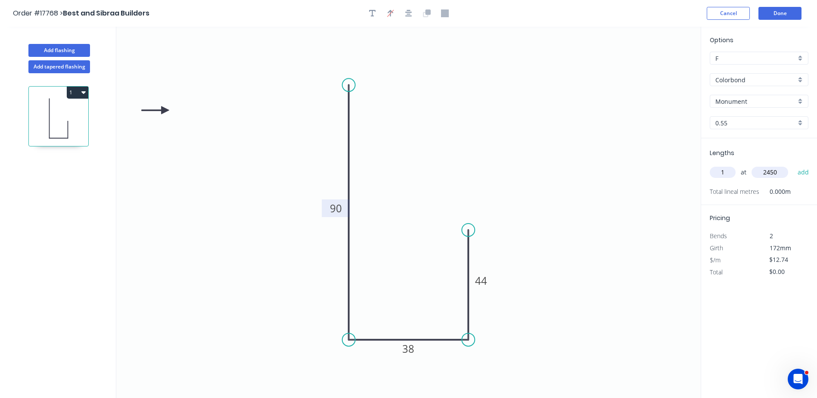
click at [793, 165] on button "add" at bounding box center [803, 172] width 20 height 15
type input "$31.21"
drag, startPoint x: 783, startPoint y: 13, endPoint x: 452, endPoint y: 149, distance: 358.0
click at [481, 173] on div "Order #17768 > Best and Sibraa Builders Cancel Done Add flashing Add tapered fl…" at bounding box center [408, 207] width 817 height 414
click at [791, 12] on button "Done" at bounding box center [779, 13] width 43 height 13
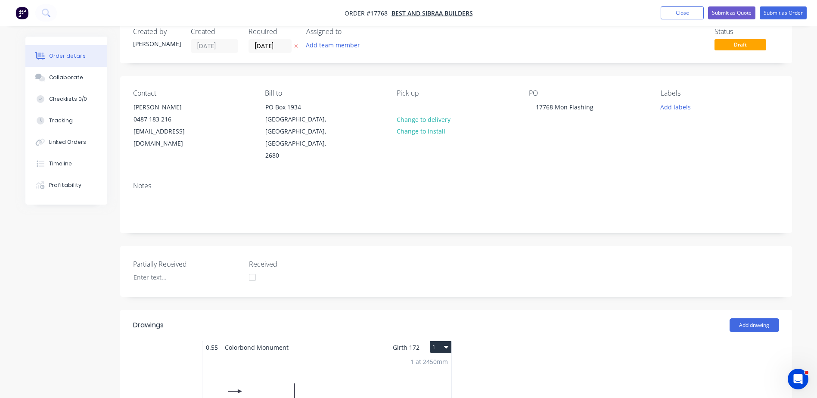
scroll to position [344, 0]
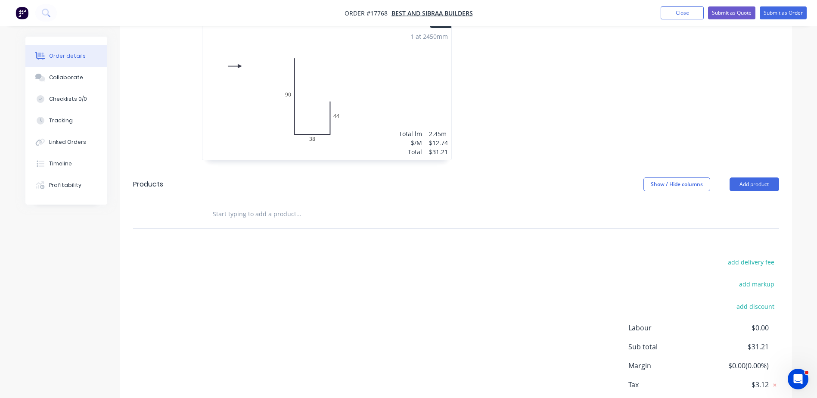
click at [263, 205] on input "text" at bounding box center [298, 213] width 172 height 17
click at [745, 177] on button "Add product" at bounding box center [754, 184] width 50 height 14
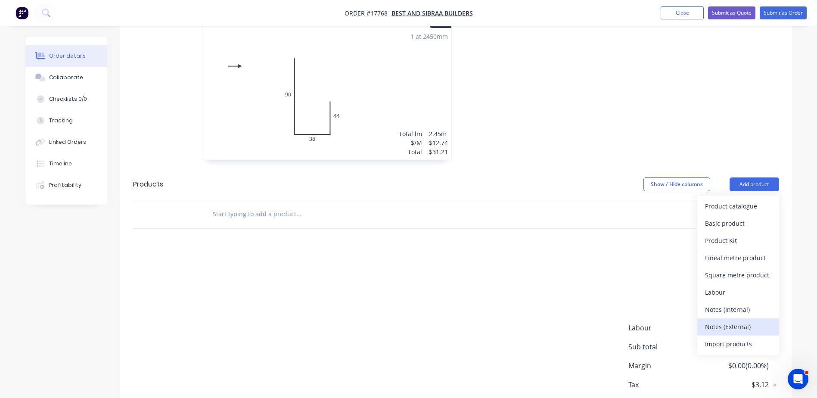
click at [730, 320] on div "Notes (External)" at bounding box center [738, 326] width 66 height 12
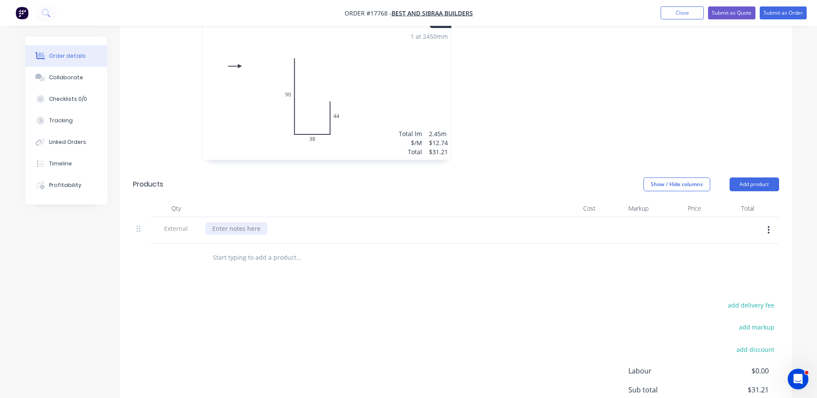
click at [221, 222] on div at bounding box center [236, 228] width 62 height 12
